Goal: Find specific page/section

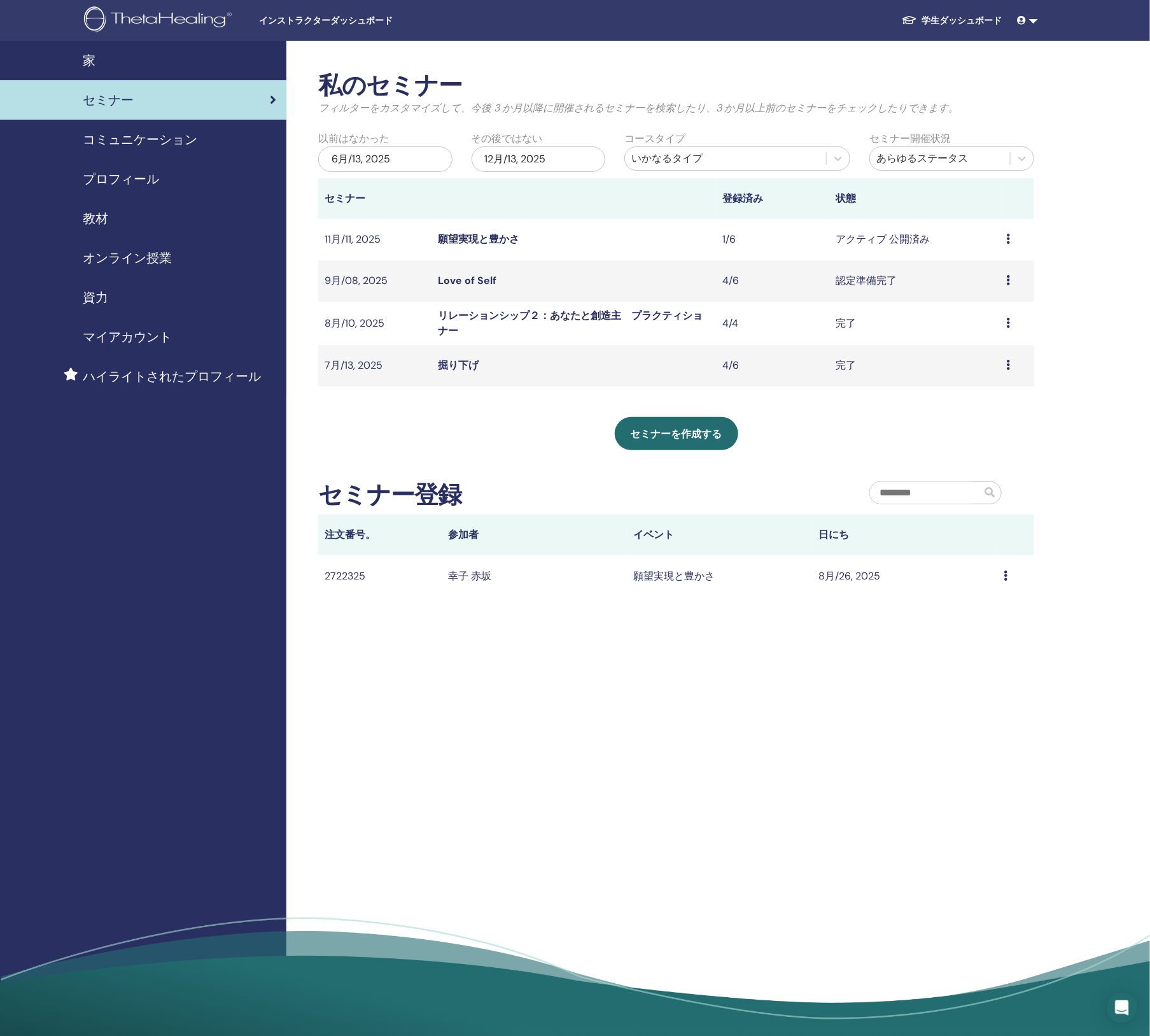
click at [486, 242] on link "願望実現と豊かさ" at bounding box center [479, 239] width 81 height 13
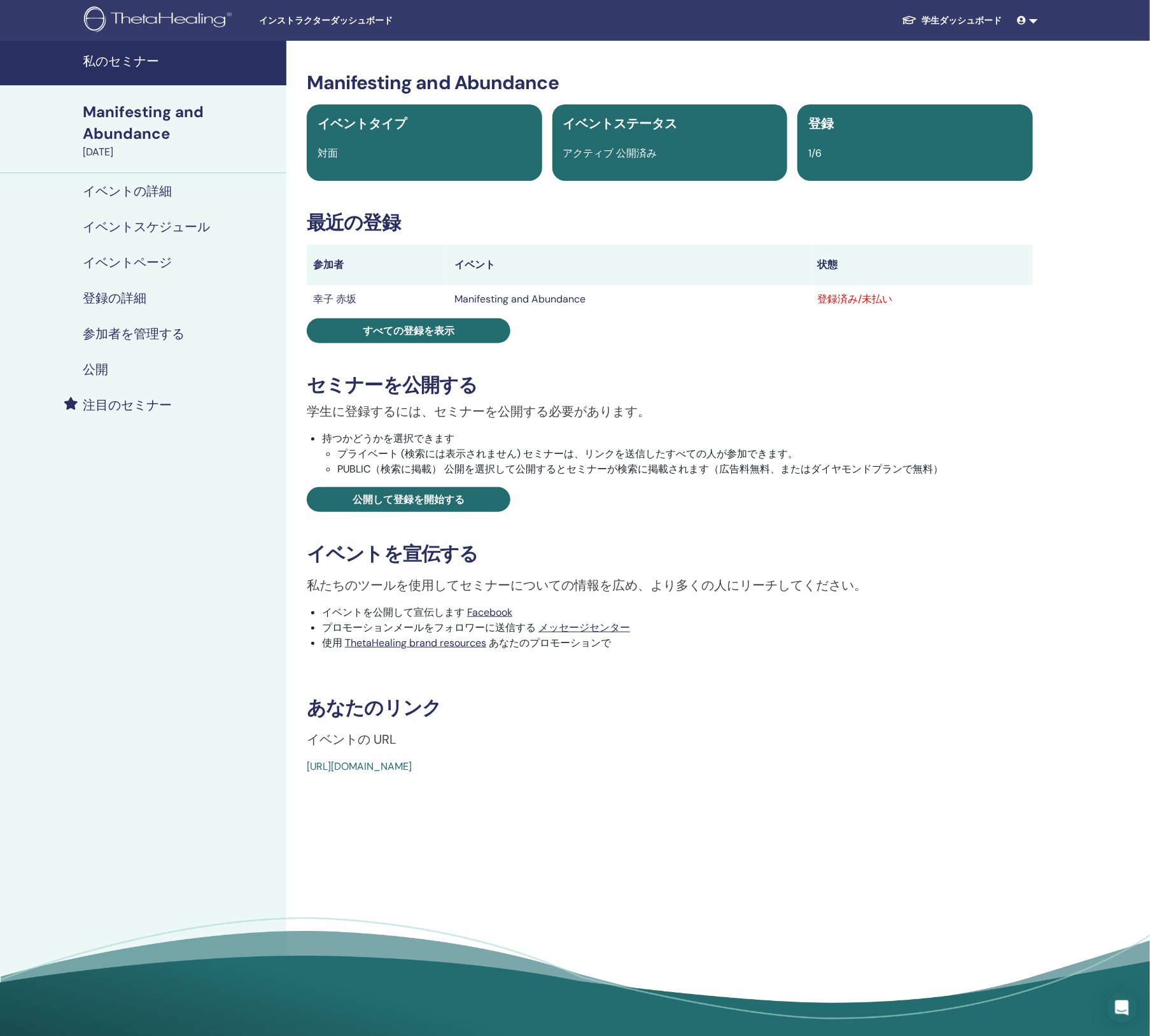
click at [140, 229] on h4 "イベントスケジュール" at bounding box center [147, 226] width 127 height 16
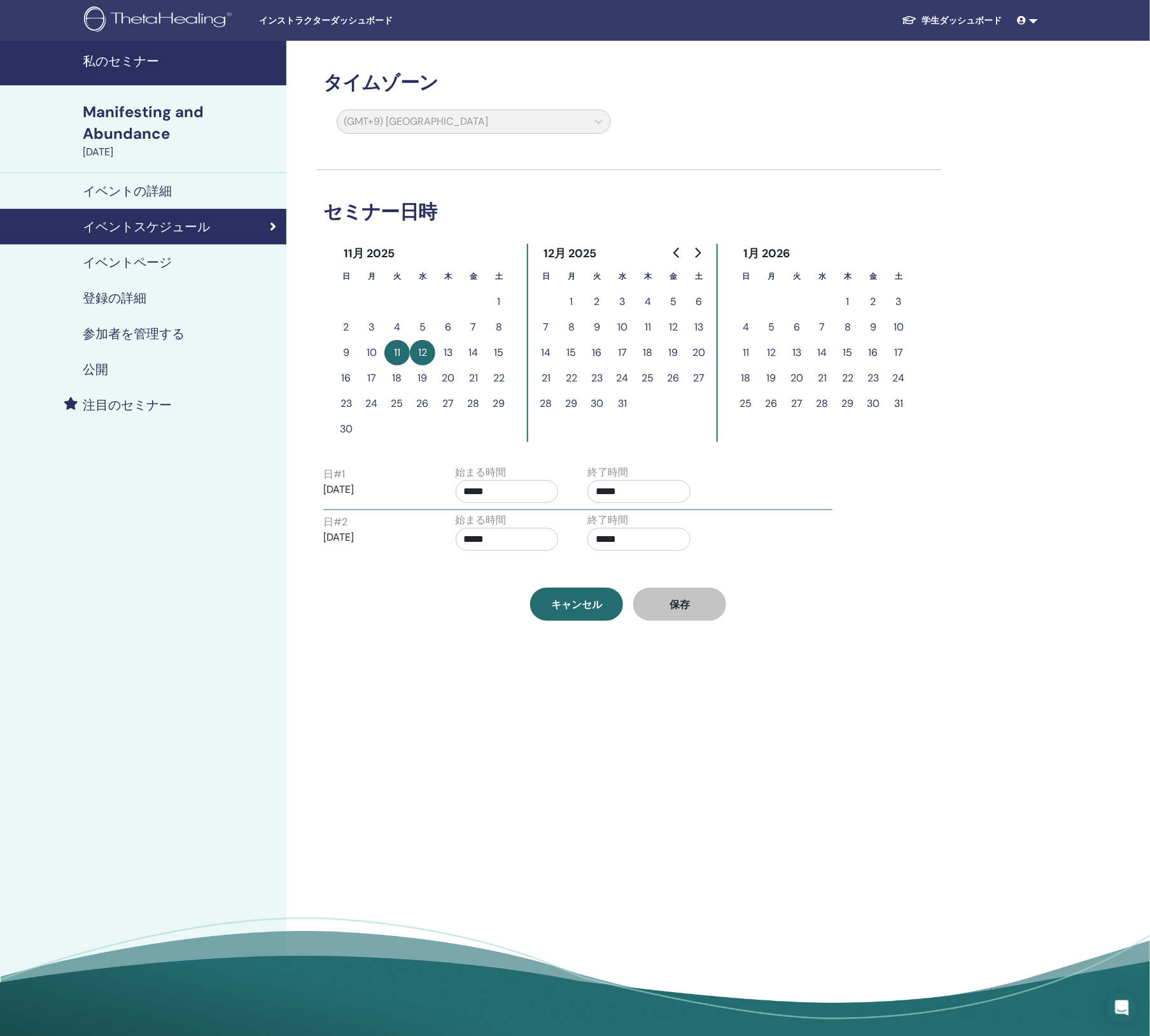
click at [106, 65] on h4 "私のセミナー" at bounding box center [181, 61] width 196 height 16
